Goal: Book appointment/travel/reservation

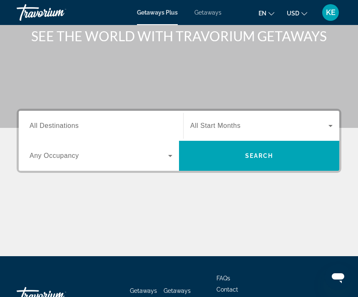
scroll to position [68, 0]
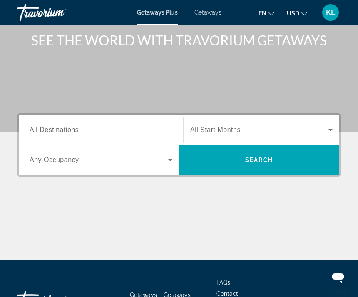
click at [275, 155] on span "Search widget" at bounding box center [259, 160] width 160 height 20
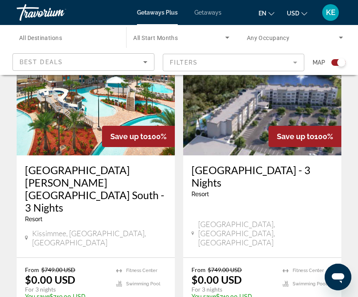
scroll to position [259, 0]
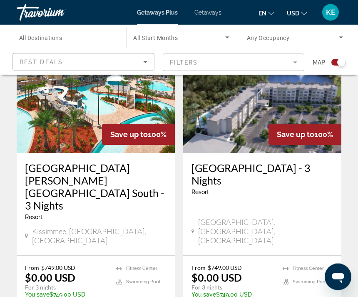
click at [264, 291] on p "You save $749.00 USD" at bounding box center [233, 294] width 83 height 7
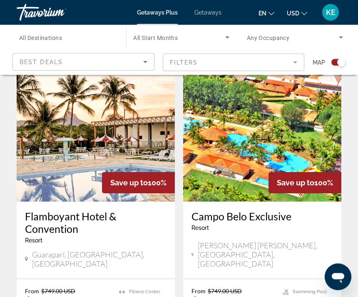
scroll to position [1815, 0]
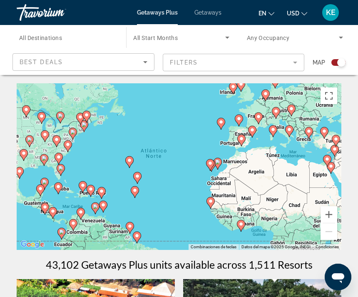
click at [147, 60] on icon "Sort by" at bounding box center [145, 62] width 10 height 10
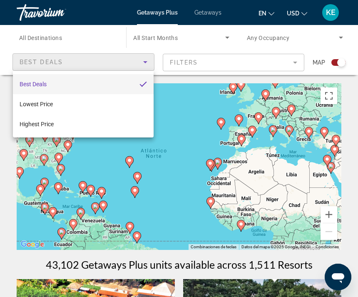
click at [223, 59] on div at bounding box center [179, 148] width 358 height 297
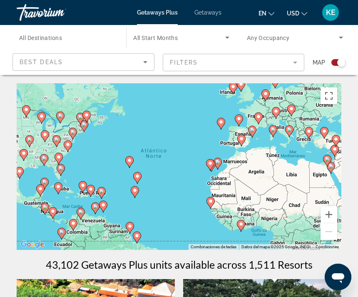
click at [50, 40] on span "All Destinations" at bounding box center [40, 38] width 43 height 7
click at [50, 40] on input "Destination All Destinations" at bounding box center [67, 38] width 96 height 10
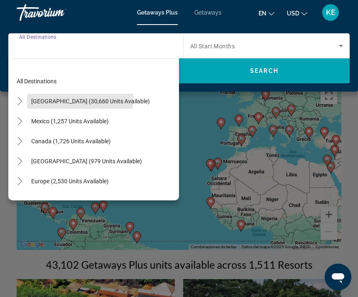
click at [74, 100] on span "United States (30,660 units available)" at bounding box center [90, 101] width 119 height 7
type input "**********"
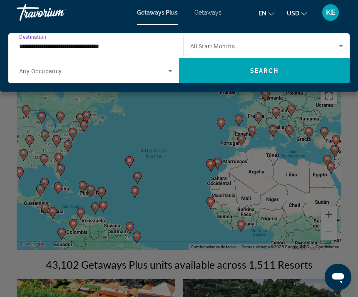
click at [334, 48] on span "Search widget" at bounding box center [264, 46] width 149 height 10
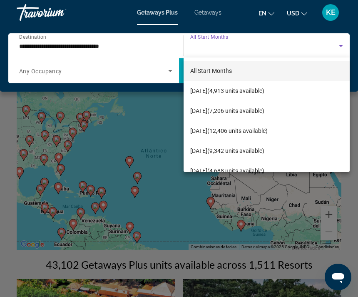
click at [152, 55] on div at bounding box center [179, 148] width 358 height 297
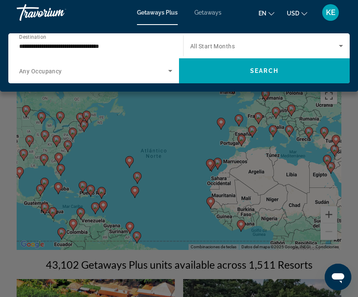
click at [212, 15] on span "Getaways" at bounding box center [207, 12] width 27 height 7
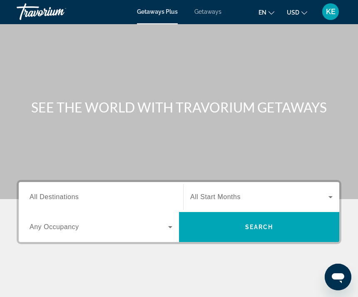
scroll to position [7, 0]
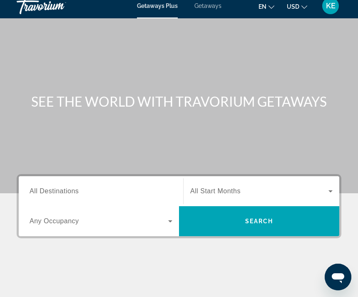
click at [165, 218] on icon "Search widget" at bounding box center [170, 221] width 10 height 10
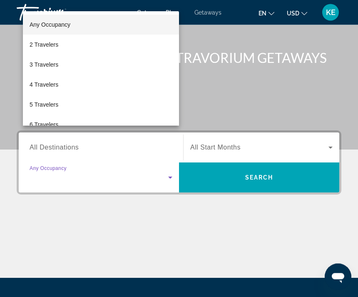
scroll to position [107, 0]
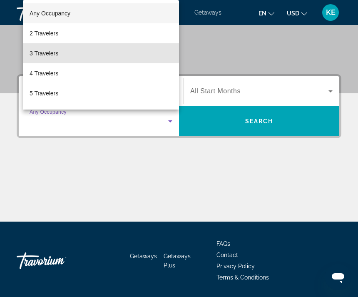
click at [60, 63] on mat-option "3 Travelers" at bounding box center [101, 53] width 156 height 20
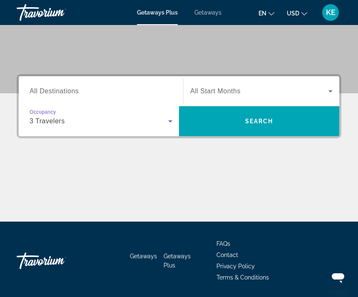
click at [326, 92] on icon "Search widget" at bounding box center [331, 91] width 10 height 10
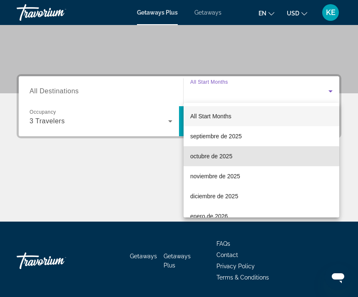
click at [240, 157] on mat-option "octubre de 2025" at bounding box center [262, 156] width 156 height 20
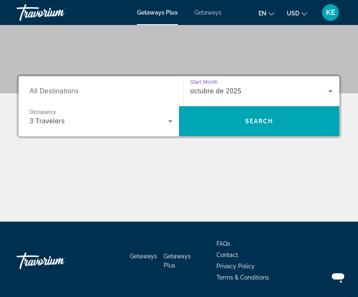
click at [291, 120] on span "Search widget" at bounding box center [259, 121] width 160 height 20
